Goal: Task Accomplishment & Management: Manage account settings

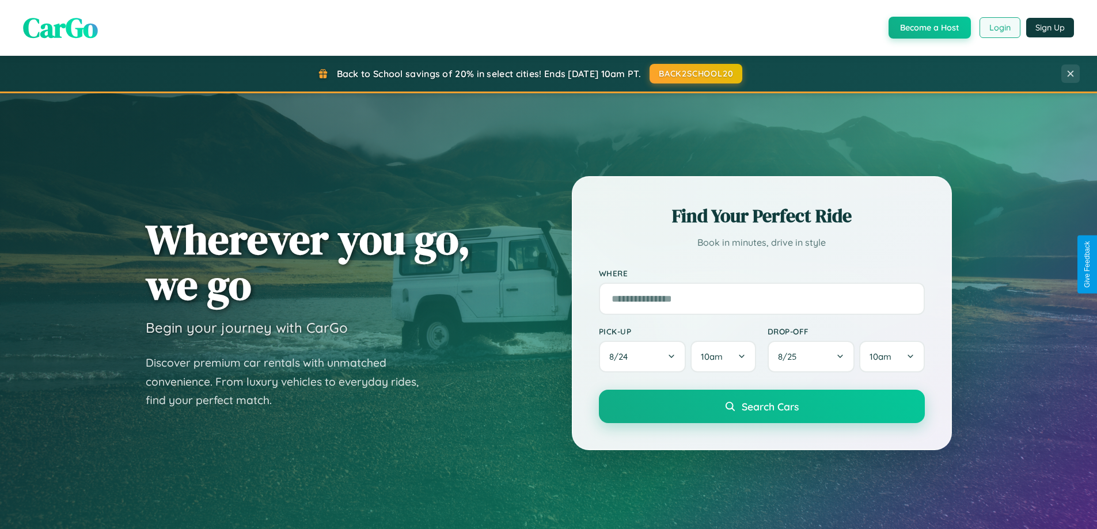
click at [999, 28] on button "Login" at bounding box center [1000, 27] width 41 height 21
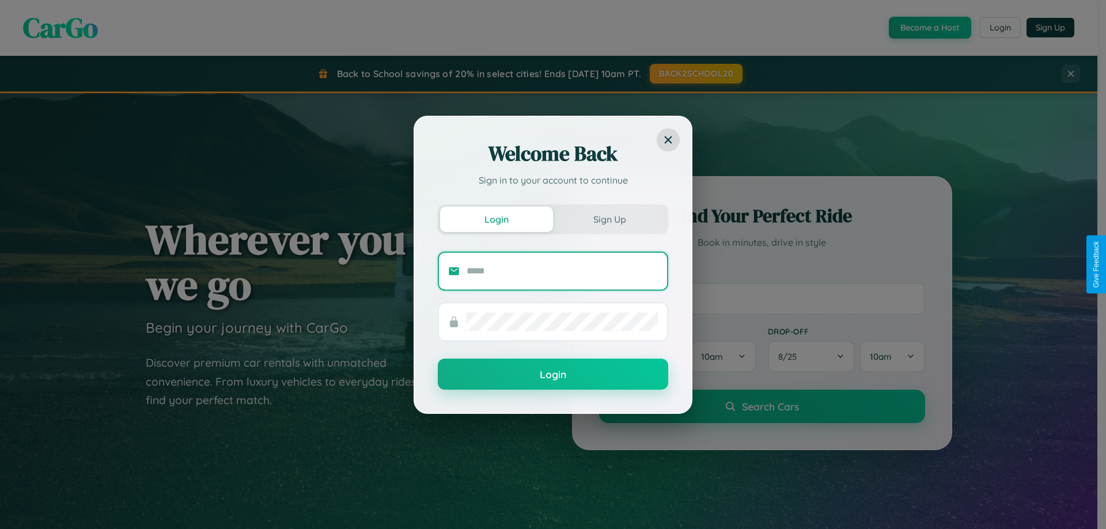
click at [562, 271] on input "text" at bounding box center [562, 271] width 191 height 18
type input "**********"
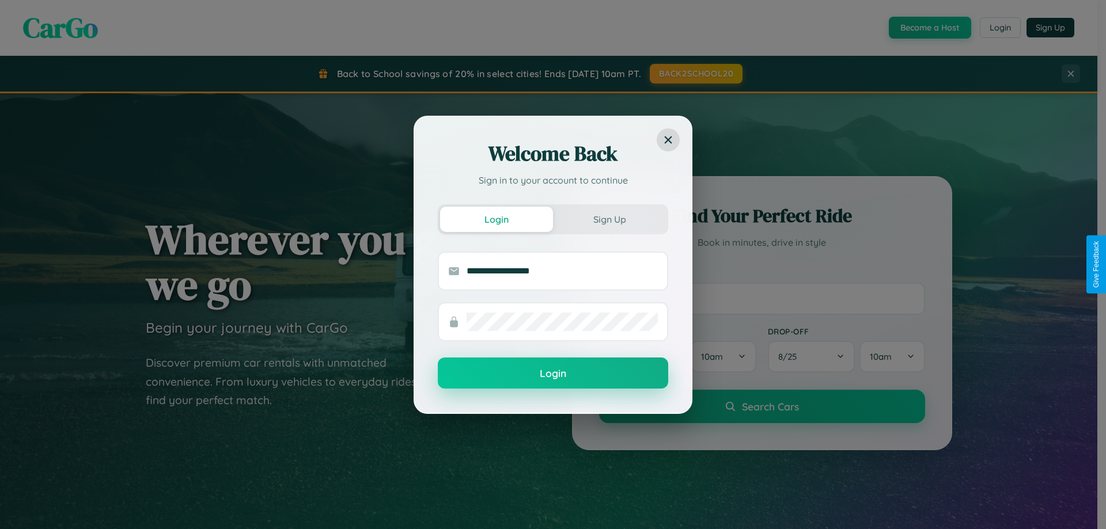
click at [553, 374] on button "Login" at bounding box center [553, 373] width 230 height 31
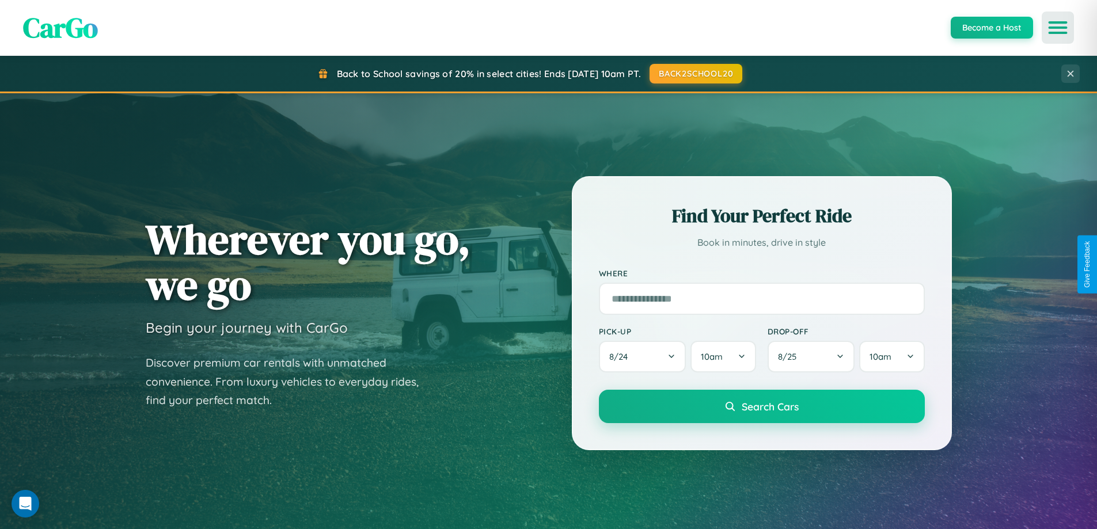
click at [1058, 28] on icon "Open menu" at bounding box center [1058, 27] width 17 height 10
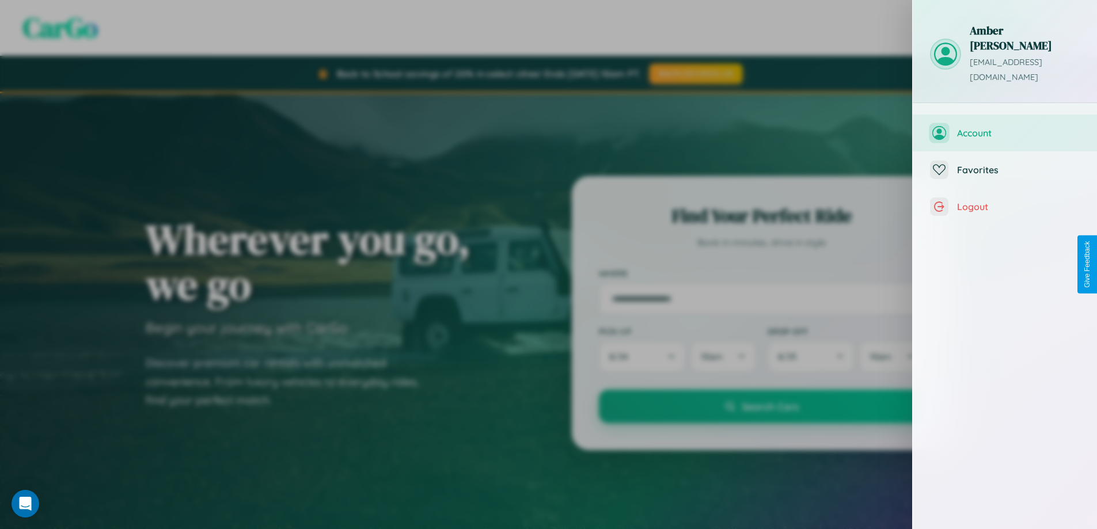
click at [1005, 127] on span "Account" at bounding box center [1018, 133] width 123 height 12
